Goal: Browse casually: Explore the website without a specific task or goal

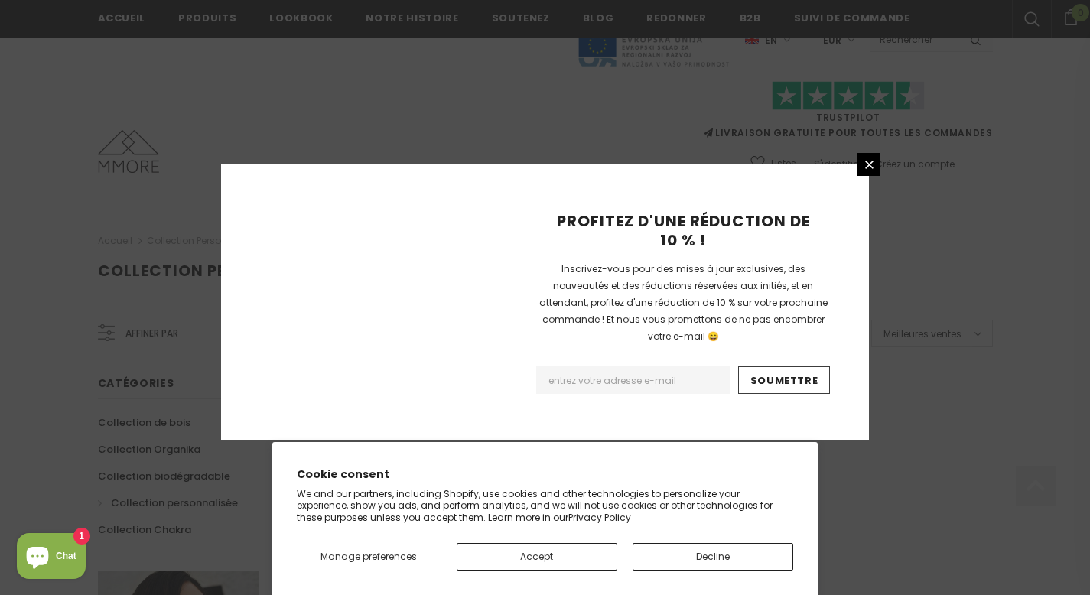
scroll to position [1010, 0]
